Goal: Transaction & Acquisition: Book appointment/travel/reservation

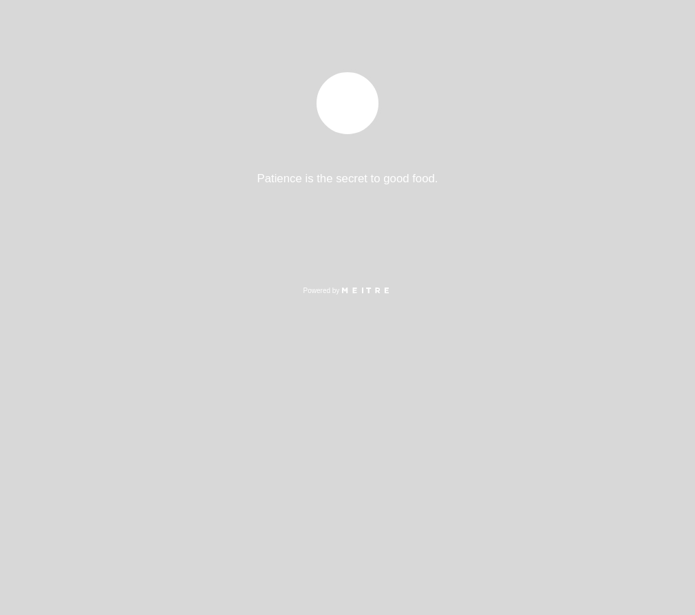
select select "es"
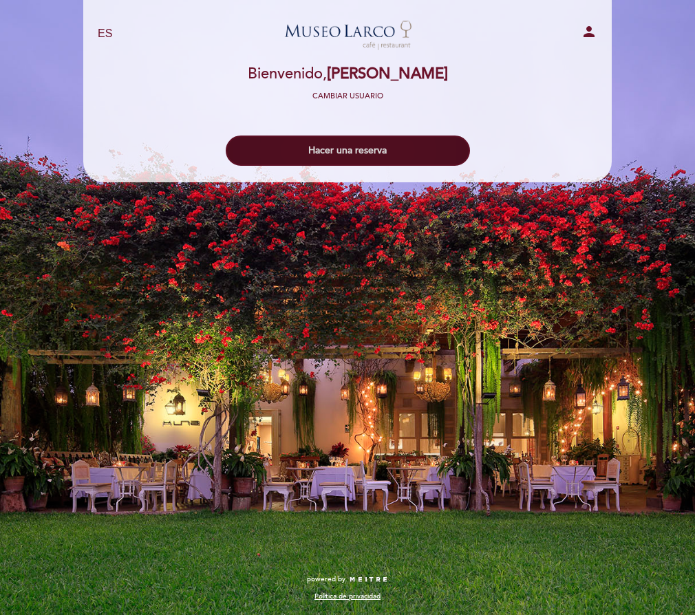
click at [372, 158] on button "Hacer una reserva" at bounding box center [348, 151] width 244 height 30
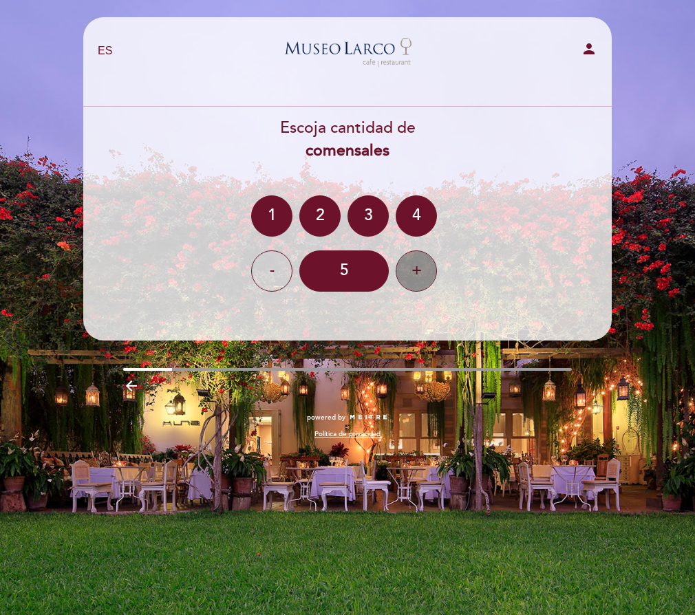
click at [410, 273] on div "+" at bounding box center [416, 270] width 41 height 41
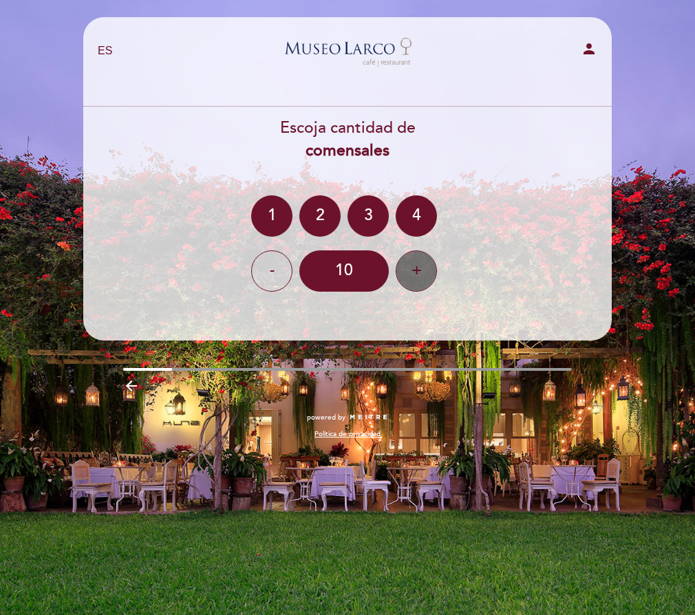
click at [410, 273] on div "+" at bounding box center [416, 270] width 41 height 41
drag, startPoint x: 107, startPoint y: 45, endPoint x: 442, endPoint y: 124, distance: 343.5
click at [442, 124] on header "EN ES PT [GEOGRAPHIC_DATA][PERSON_NAME] - Restaurant person [GEOGRAPHIC_DATA] B…" at bounding box center [347, 178] width 528 height 323
click at [629, 68] on div "EN ES PT [GEOGRAPHIC_DATA][PERSON_NAME] - Restaurant person [GEOGRAPHIC_DATA] B…" at bounding box center [347, 307] width 695 height 615
click at [390, 381] on div "arrow_backward" at bounding box center [347, 388] width 449 height 21
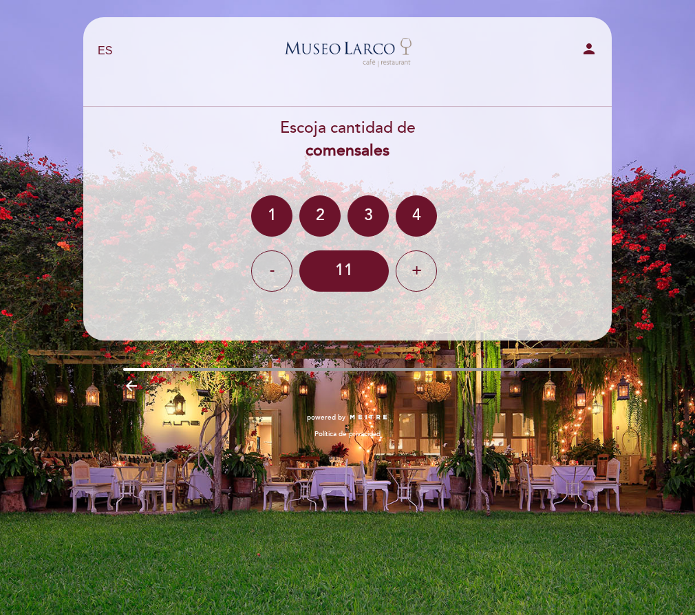
click at [366, 429] on link "Política de privacidad" at bounding box center [347, 434] width 66 height 10
click at [446, 297] on section "Escoja cantidad de comensales 1 2 3 4 - 11 +" at bounding box center [347, 206] width 509 height 199
click at [421, 280] on div "+" at bounding box center [416, 270] width 41 height 41
click at [354, 273] on div "12" at bounding box center [343, 270] width 89 height 41
